Goal: Transaction & Acquisition: Book appointment/travel/reservation

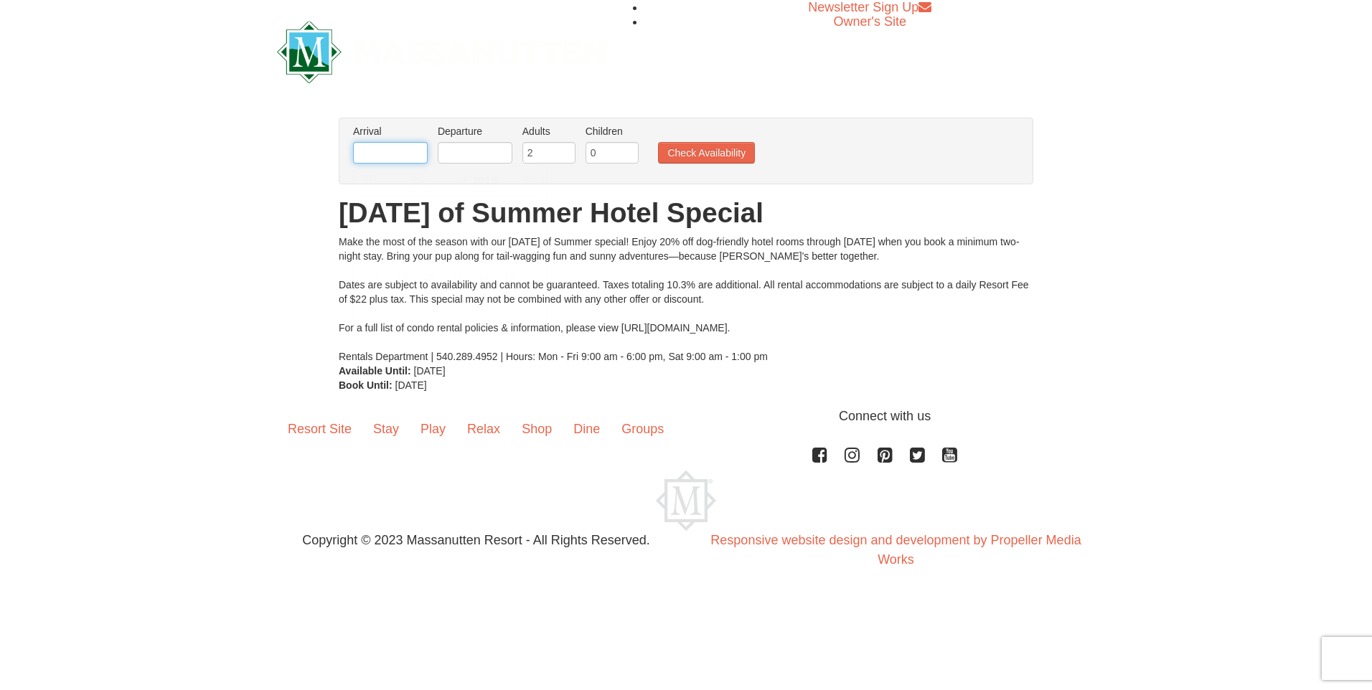
click at [371, 156] on input "text" at bounding box center [390, 153] width 75 height 22
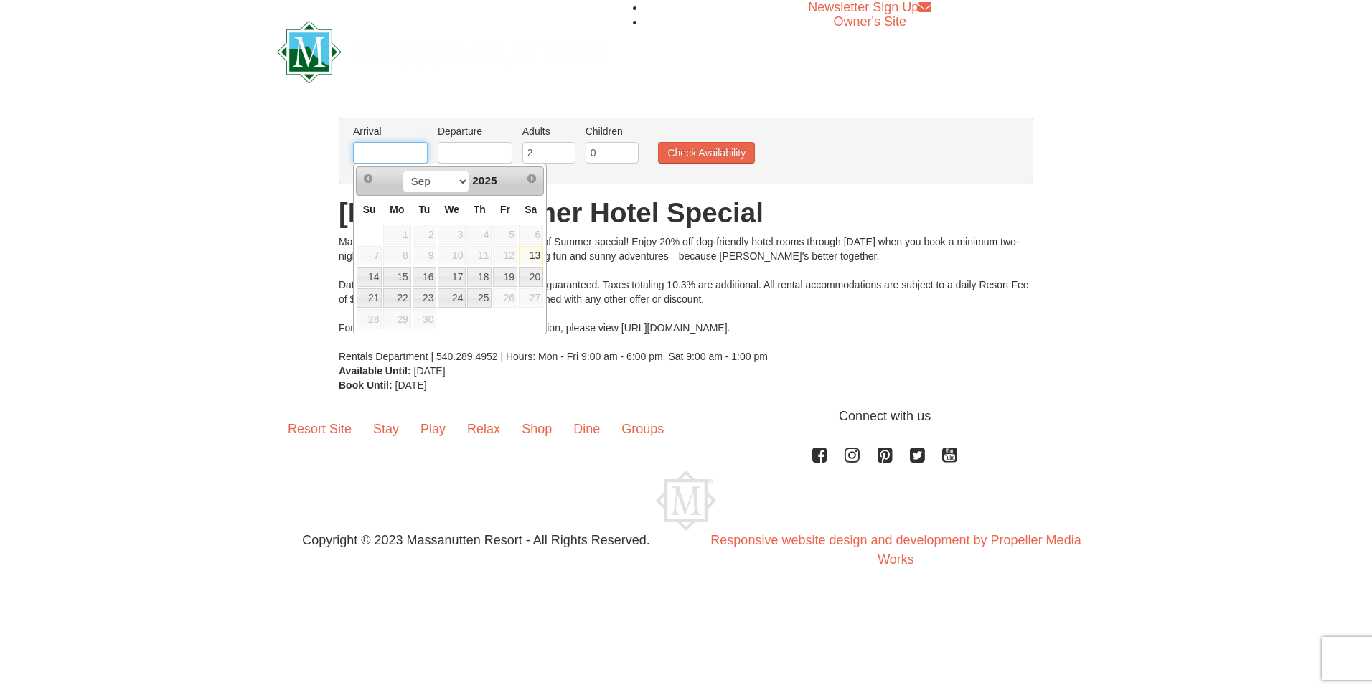
click at [371, 156] on input "text" at bounding box center [390, 153] width 75 height 22
click at [530, 175] on span "Next" at bounding box center [531, 178] width 11 height 11
click at [538, 179] on link "Next" at bounding box center [532, 179] width 22 height 22
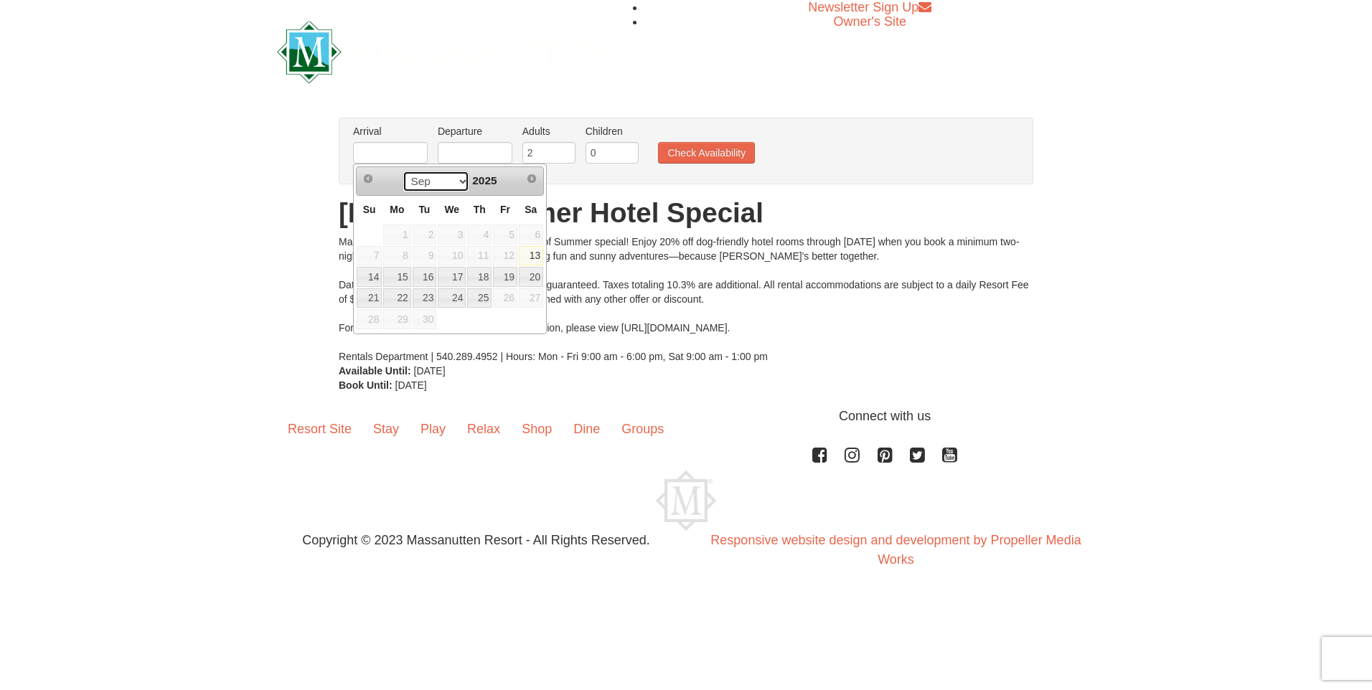
click at [452, 181] on select "Sep" at bounding box center [436, 182] width 67 height 22
click at [538, 180] on link "Next" at bounding box center [532, 179] width 22 height 22
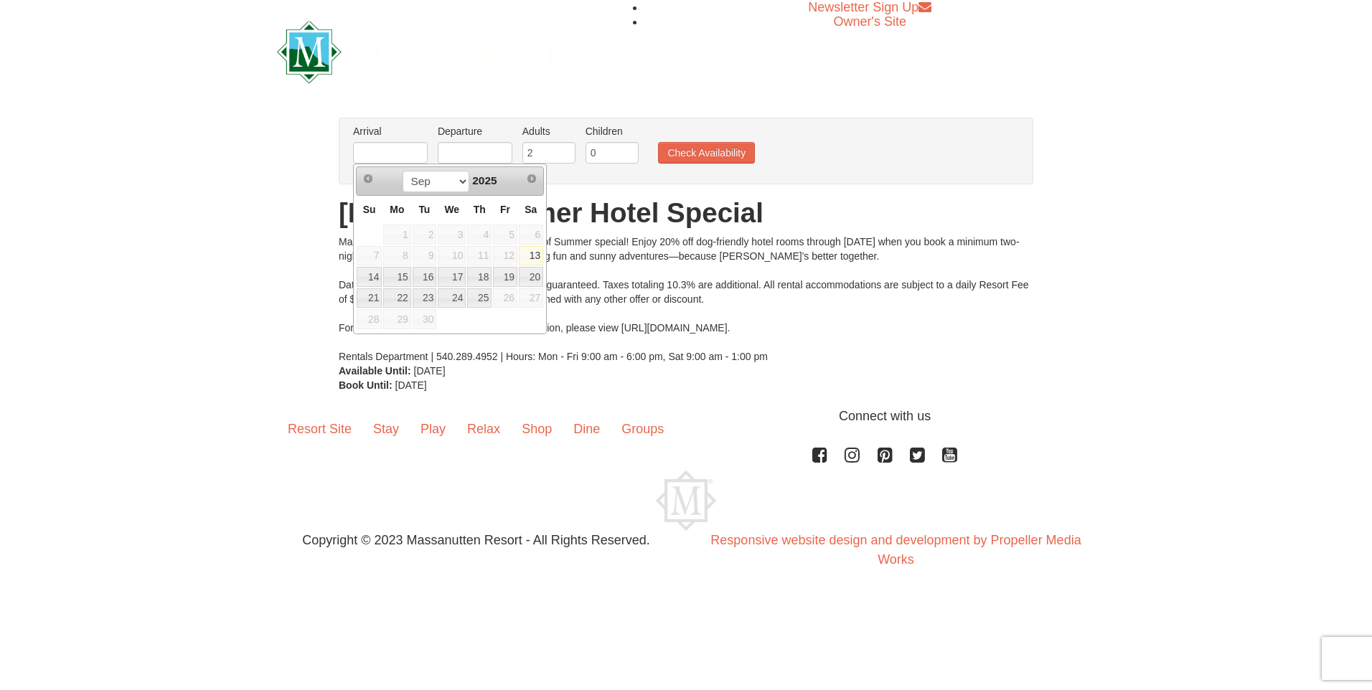
click at [857, 251] on div "Make the most of the season with our [DATE] of Summer special! Enjoy 20% off do…" at bounding box center [686, 299] width 695 height 129
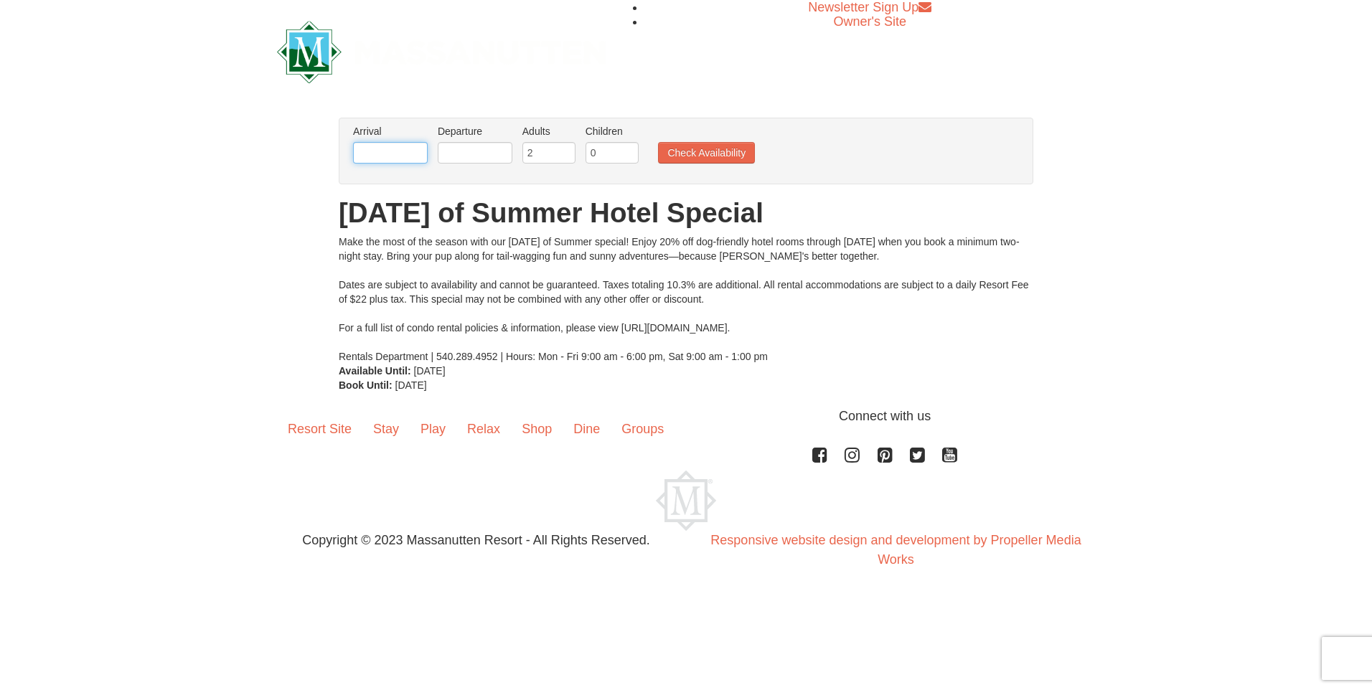
click at [419, 156] on input "text" at bounding box center [390, 153] width 75 height 22
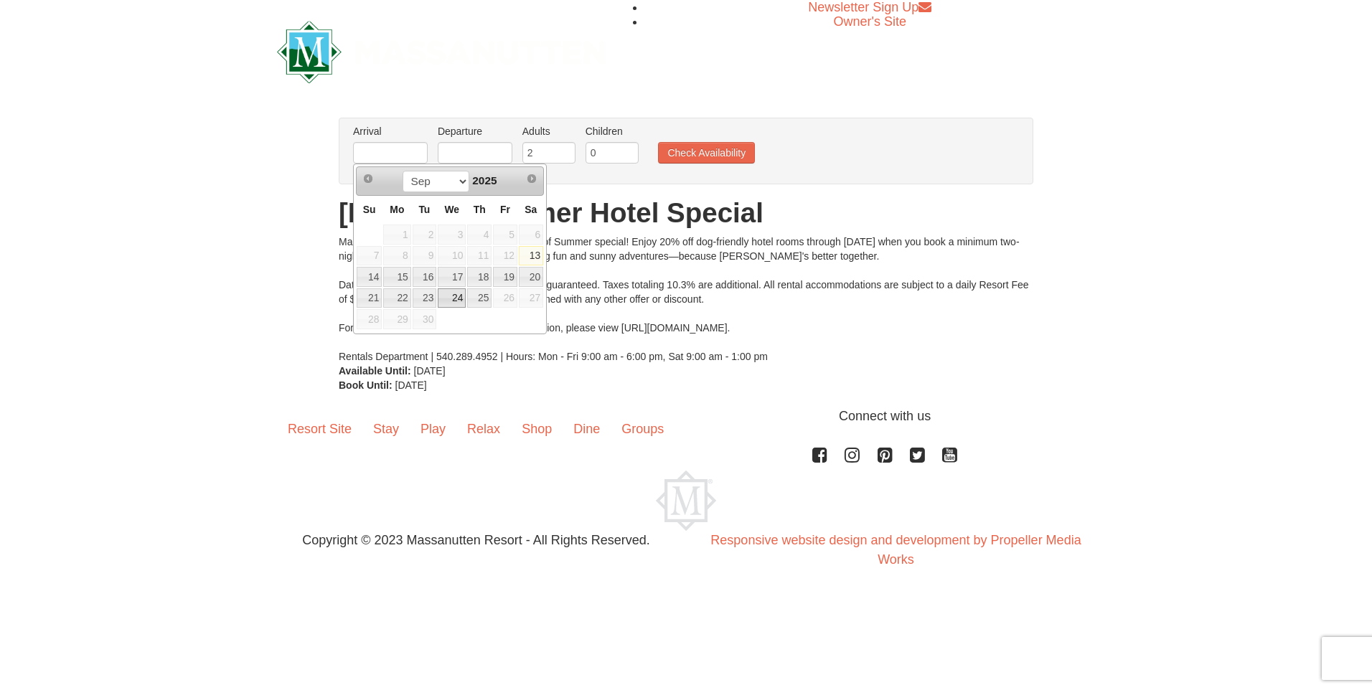
click at [459, 296] on link "24" at bounding box center [452, 299] width 28 height 20
type input "09/24/2025"
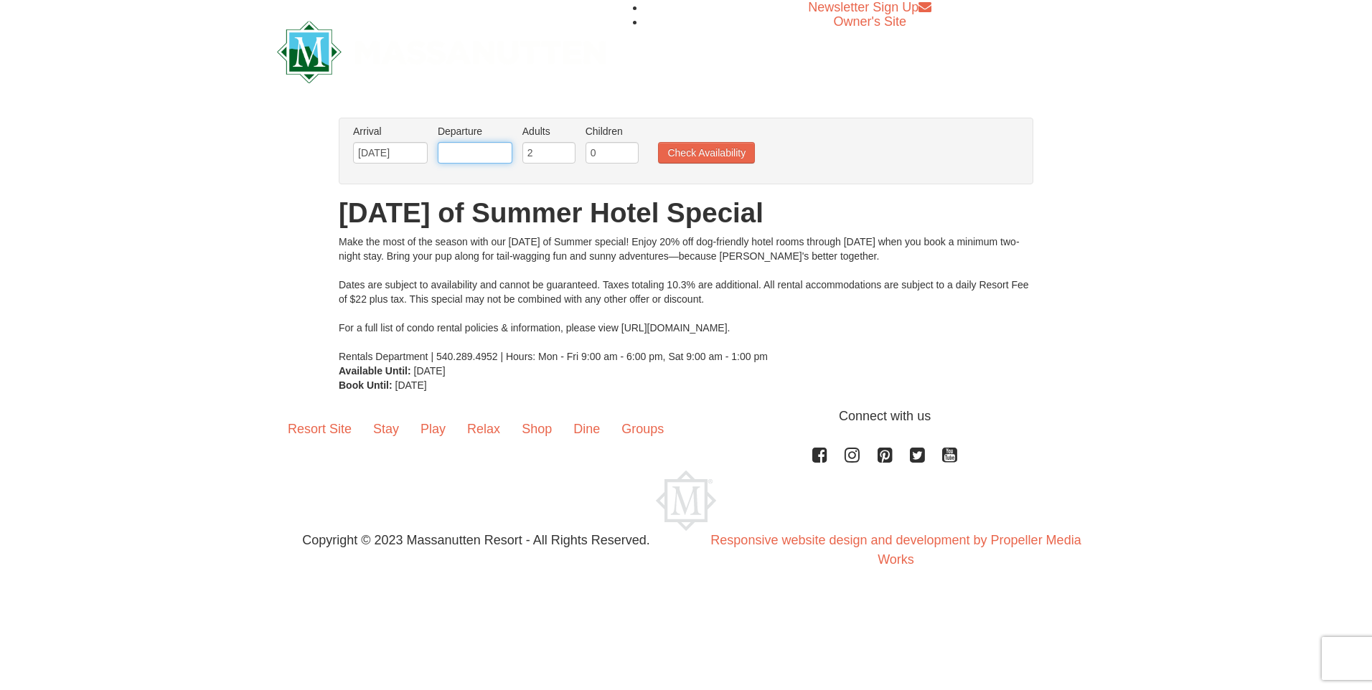
click at [509, 156] on input "text" at bounding box center [475, 153] width 75 height 22
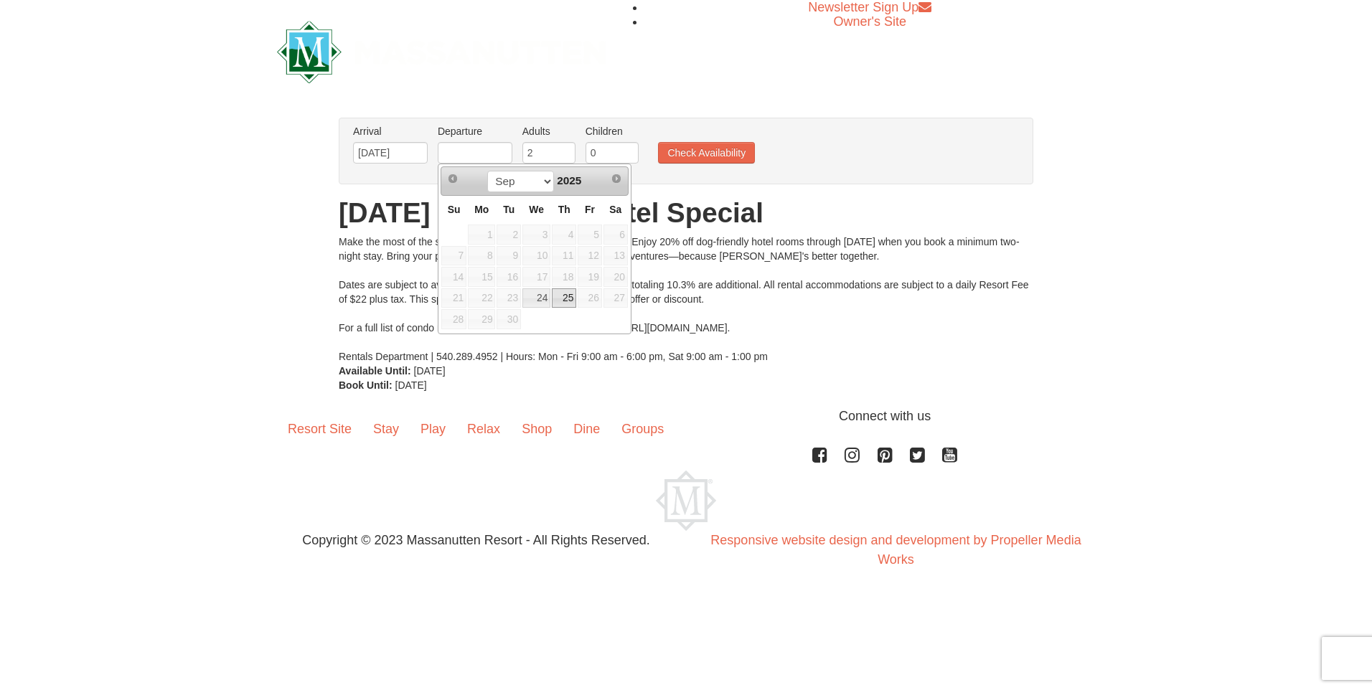
click at [563, 296] on link "25" at bounding box center [564, 299] width 24 height 20
type input "[DATE]"
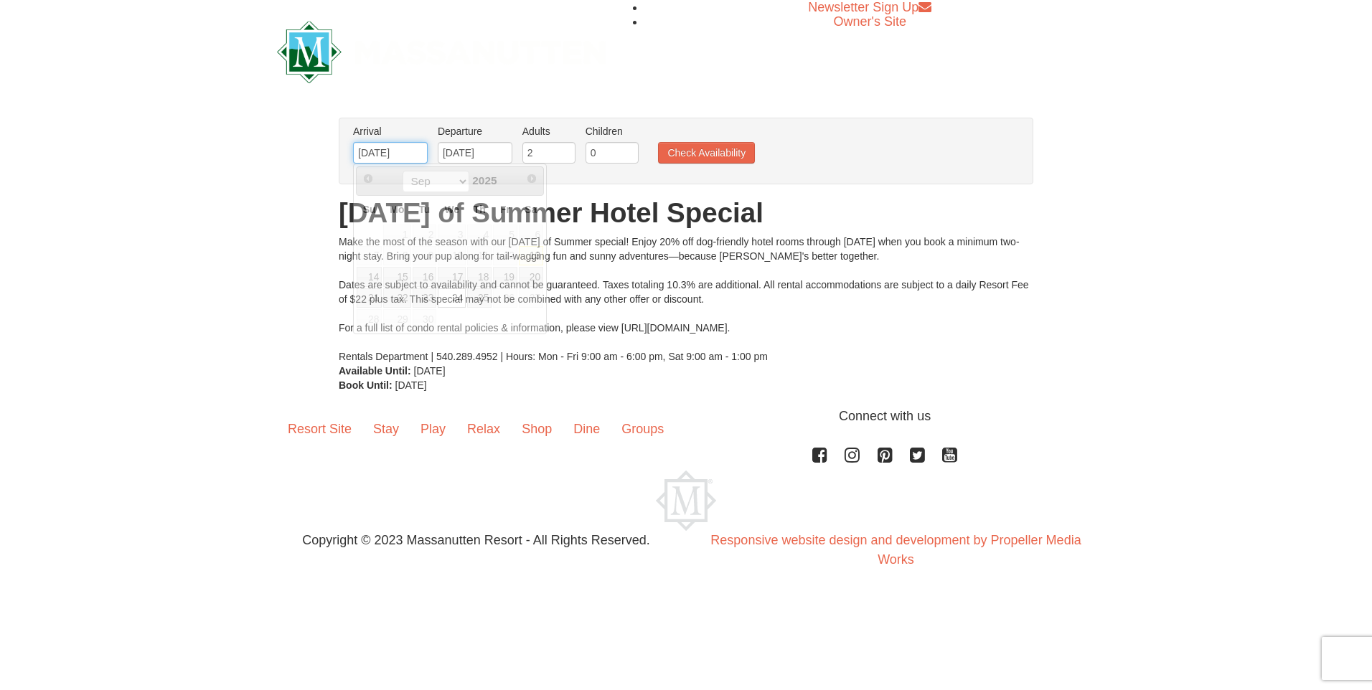
click at [398, 144] on input "09/24/2025" at bounding box center [390, 153] width 75 height 22
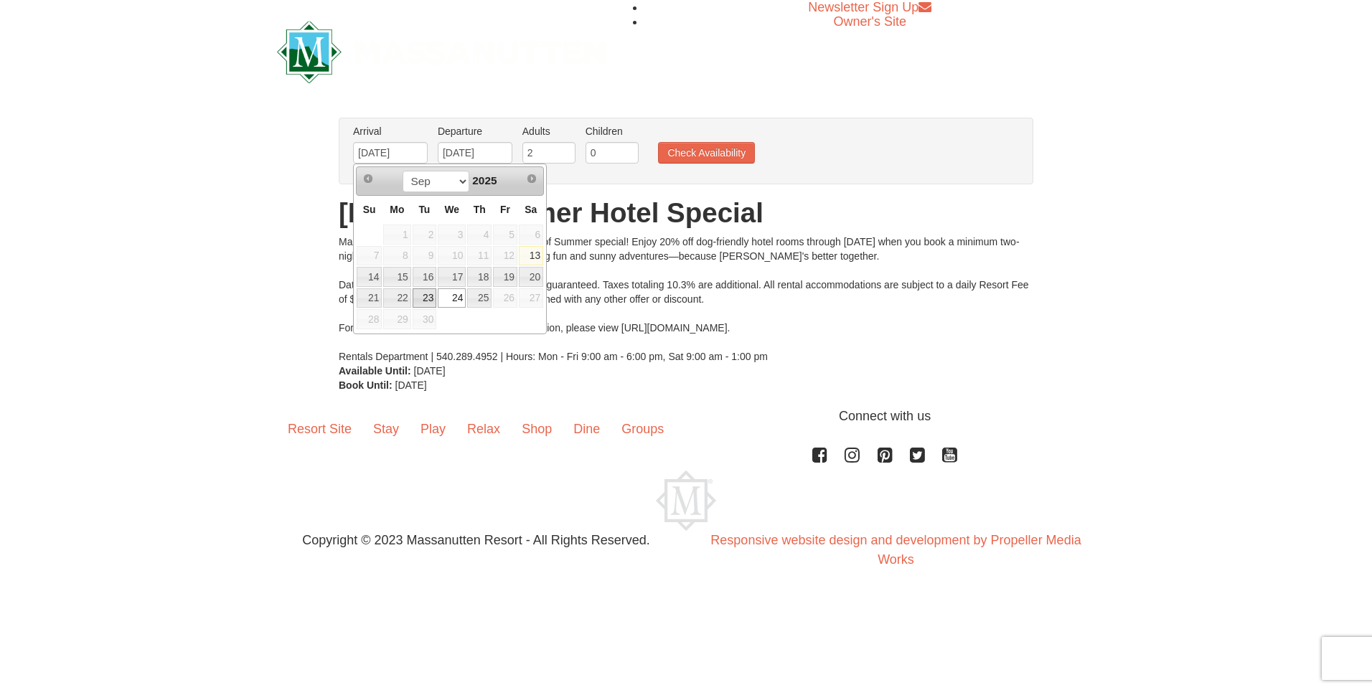
click at [416, 297] on link "23" at bounding box center [425, 299] width 24 height 20
type input "[DATE]"
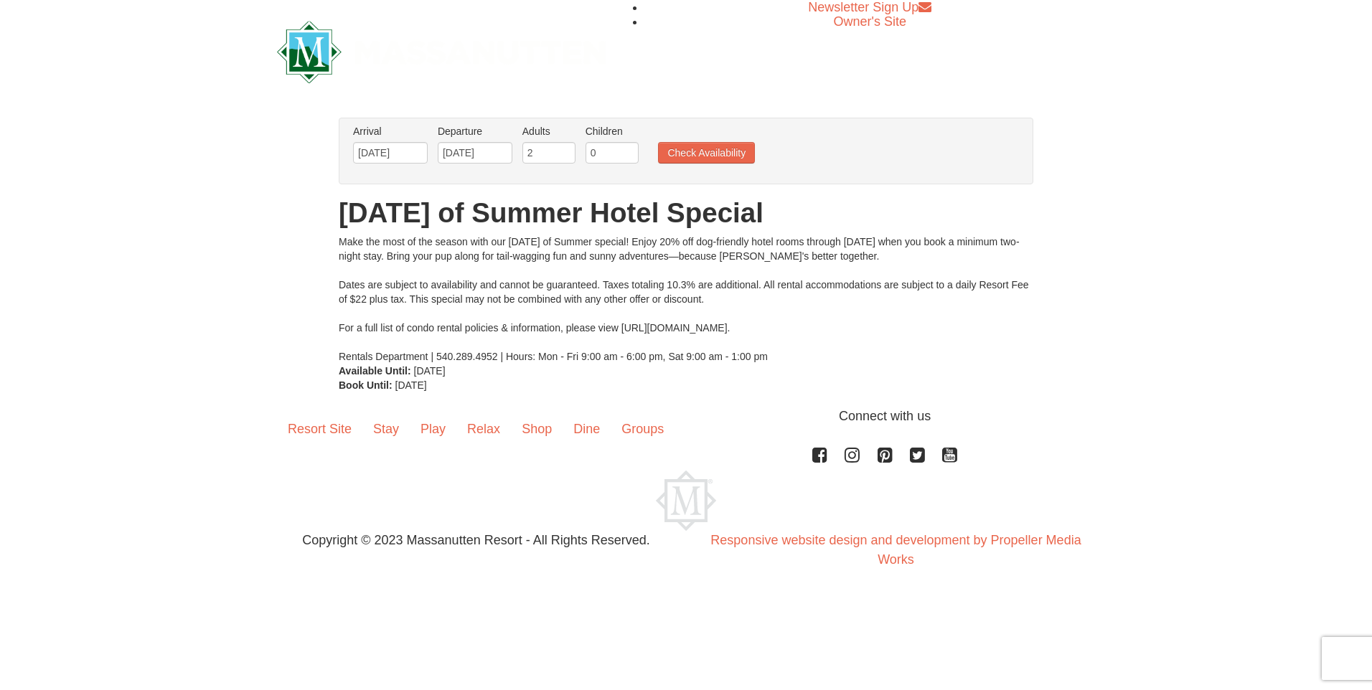
click at [711, 141] on ul "Arrival Please format dates MM/DD/YYYY Please format dates MM/DD/YYYY 09/23/202…" at bounding box center [679, 147] width 658 height 47
click at [726, 159] on button "Check Availability" at bounding box center [706, 153] width 97 height 22
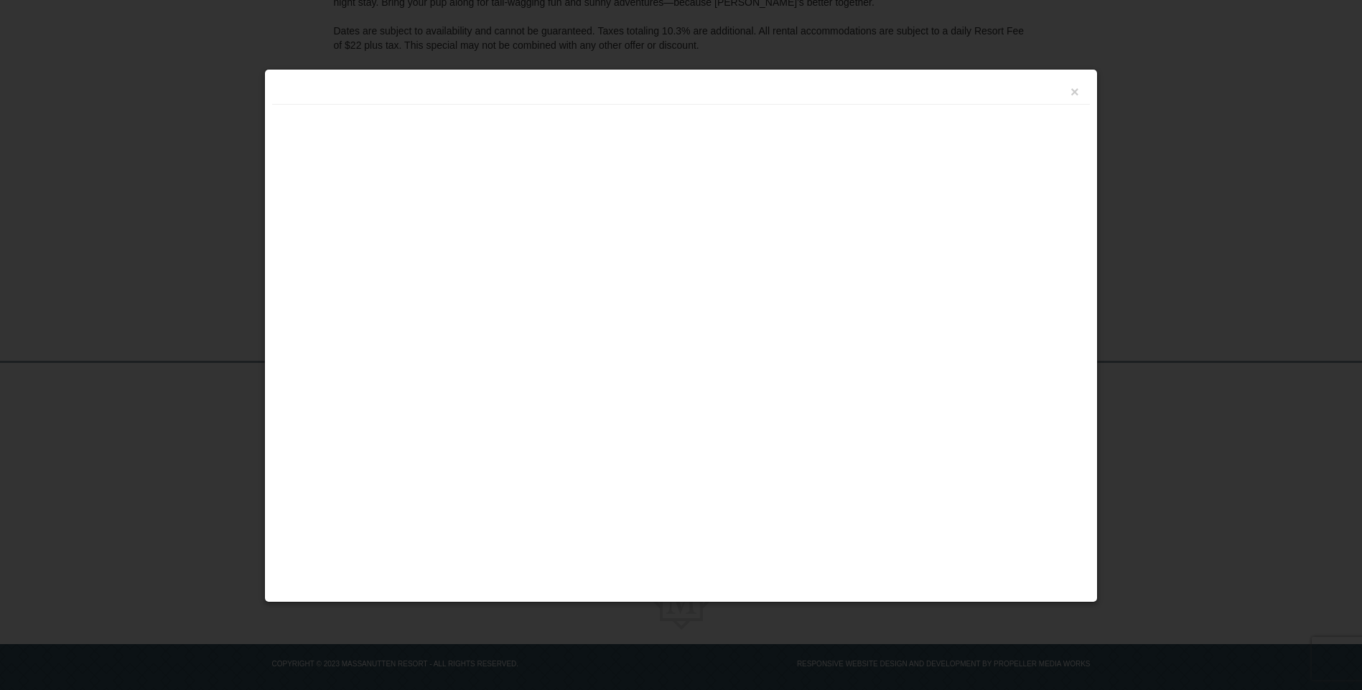
scroll to position [235, 0]
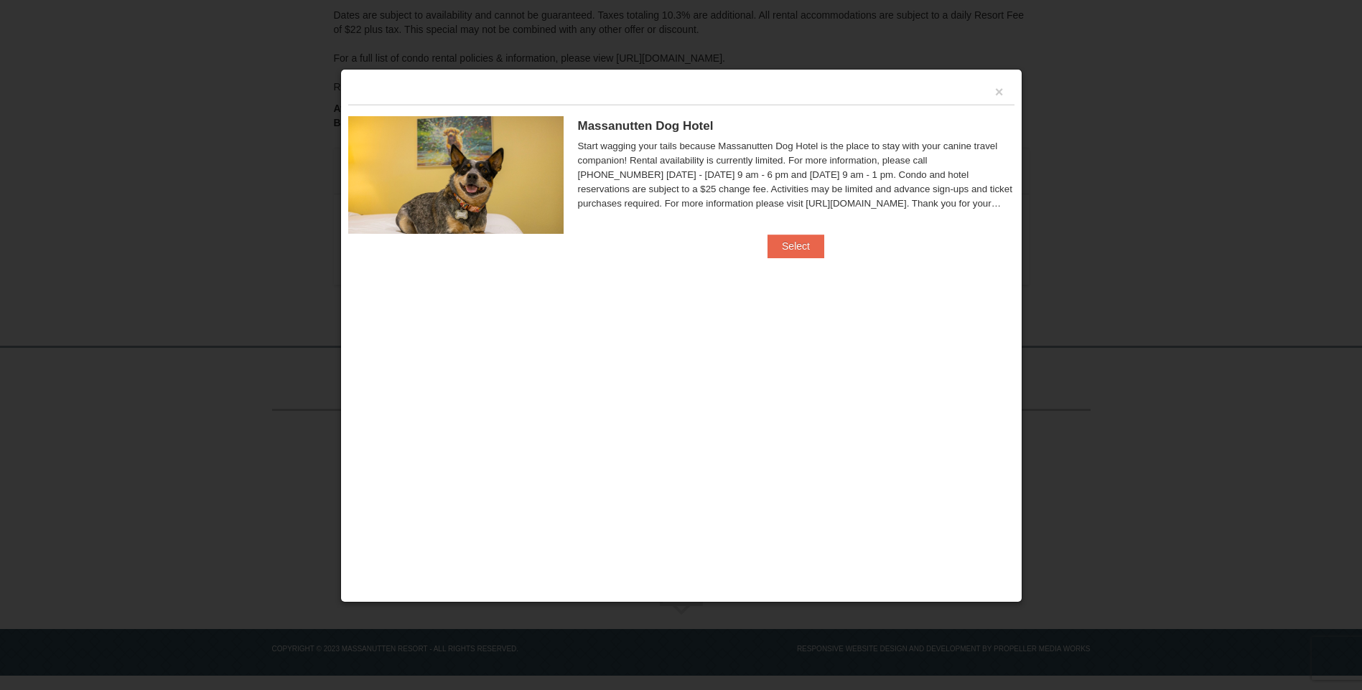
click at [1004, 88] on div "×" at bounding box center [681, 91] width 666 height 28
click at [998, 88] on button "×" at bounding box center [999, 92] width 9 height 14
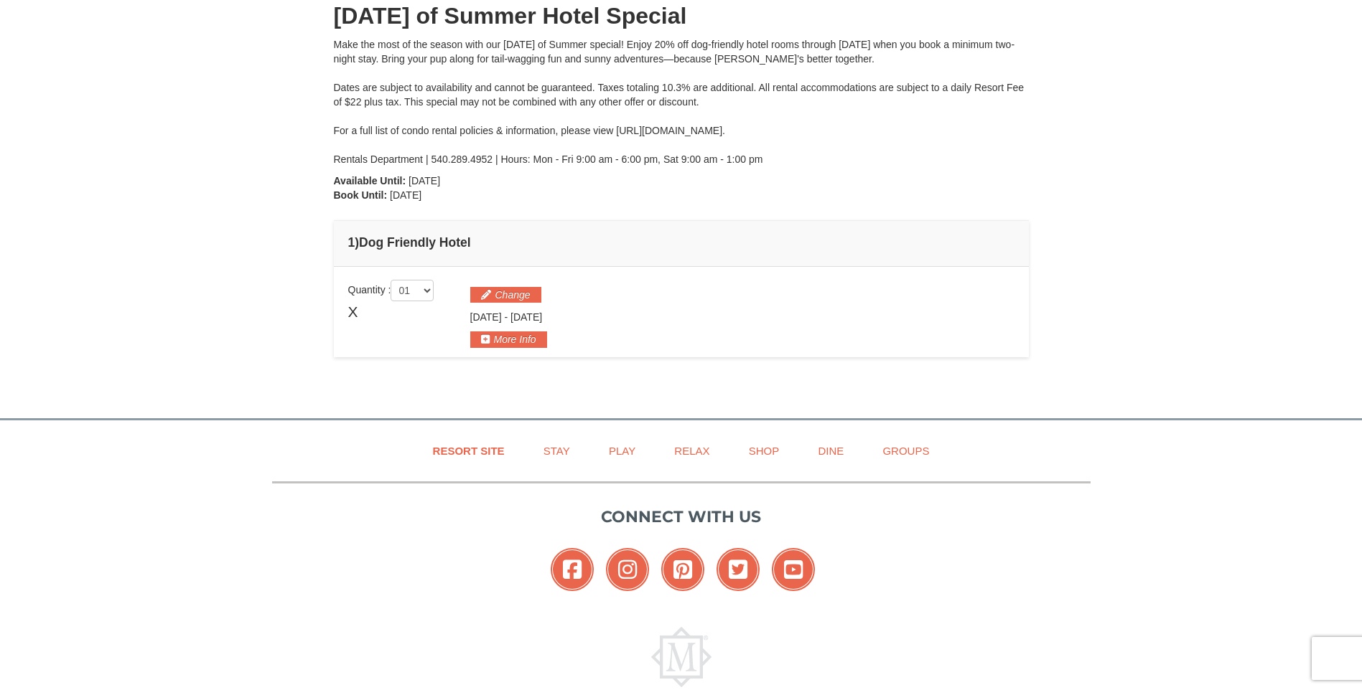
scroll to position [91, 0]
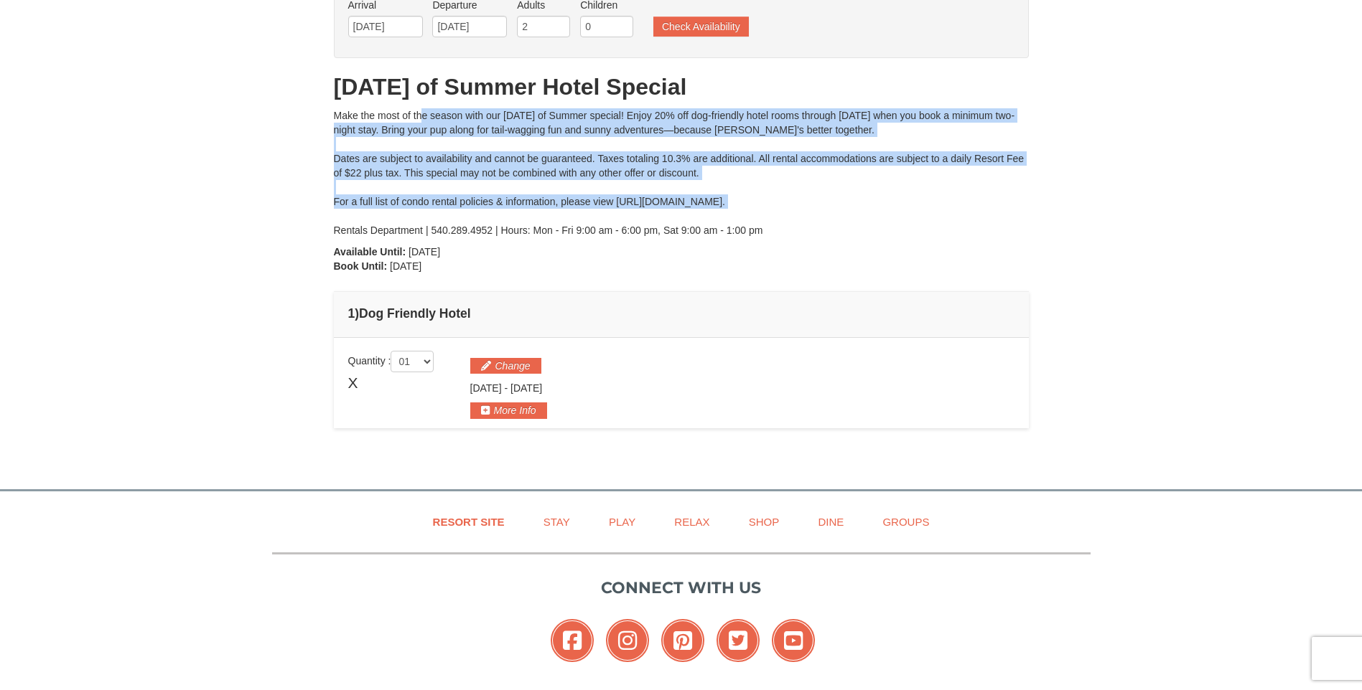
drag, startPoint x: 388, startPoint y: 113, endPoint x: 727, endPoint y: 217, distance: 354.2
click at [727, 217] on div "Make the most of the season with our [DATE] of Summer special! Enjoy 20% off do…" at bounding box center [681, 172] width 695 height 129
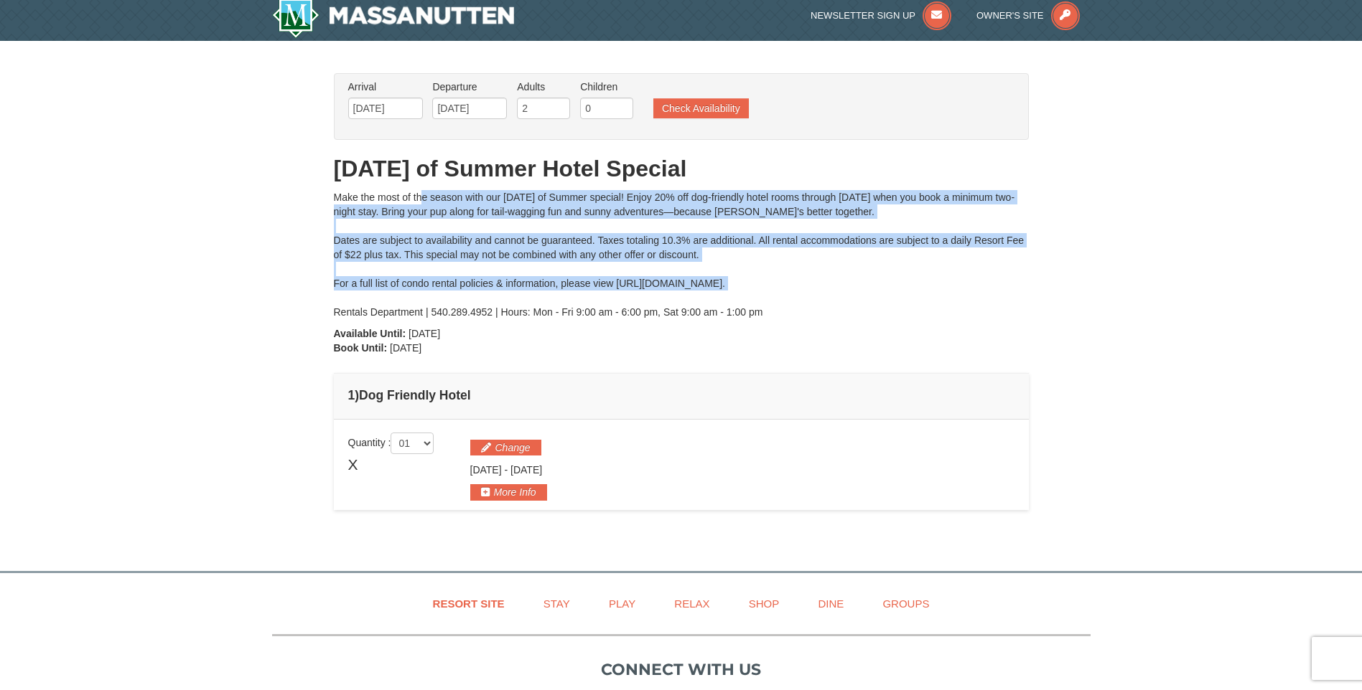
scroll to position [0, 0]
